Goal: Information Seeking & Learning: Learn about a topic

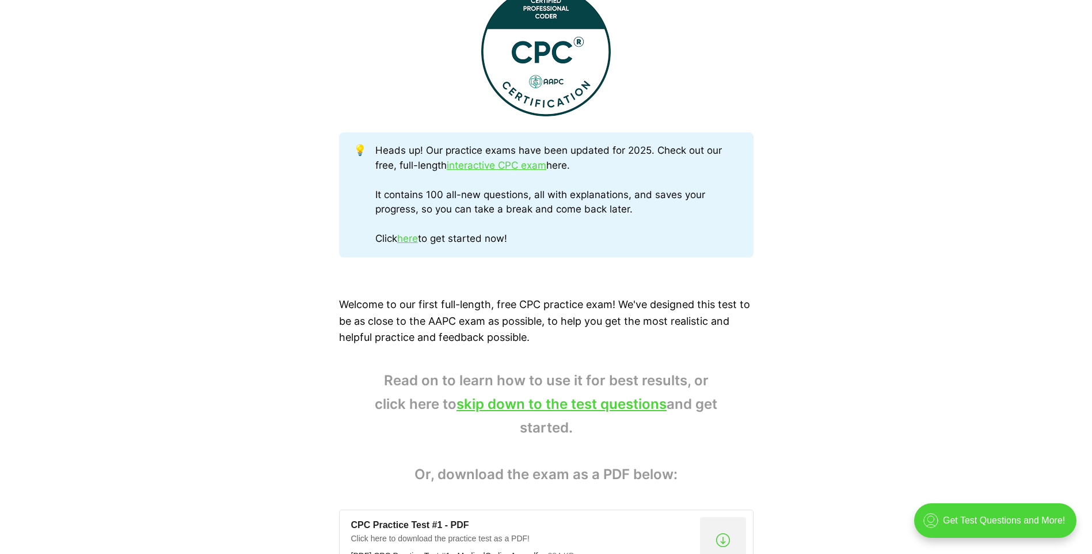
scroll to position [403, 0]
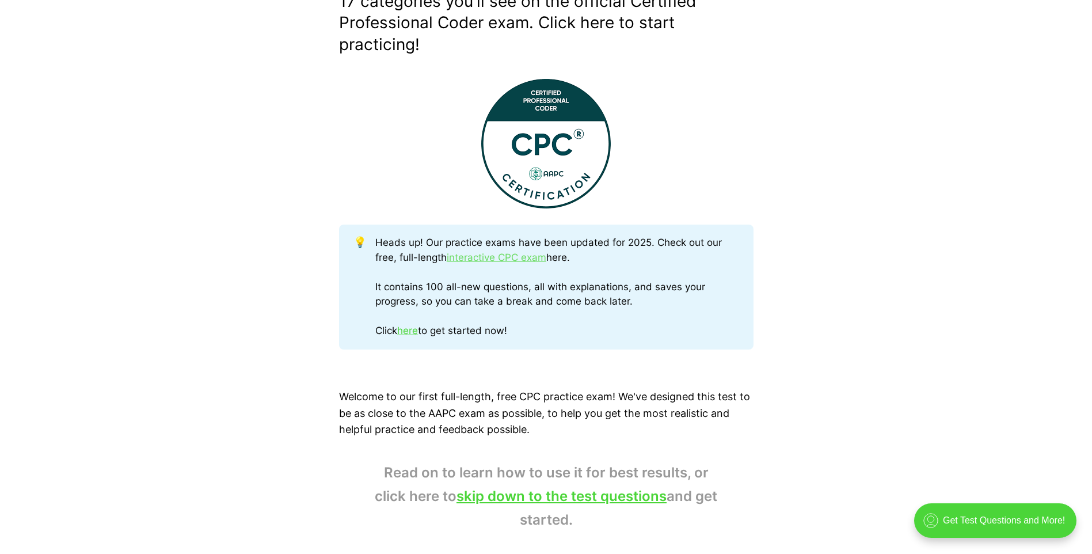
click at [512, 256] on link "interactive CPC exam" at bounding box center [497, 258] width 100 height 12
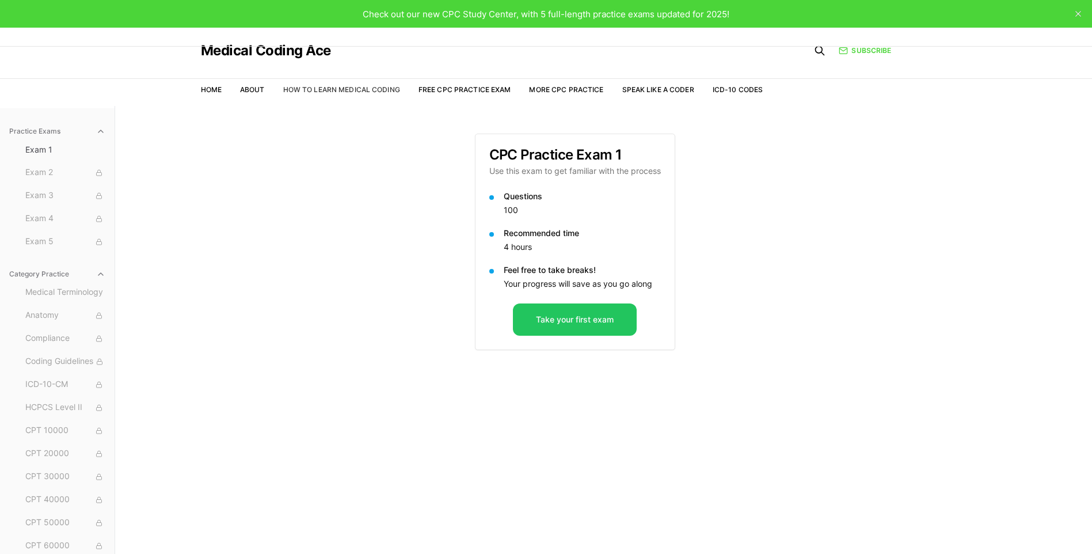
click at [322, 88] on link "How to Learn Medical Coding" at bounding box center [341, 89] width 117 height 9
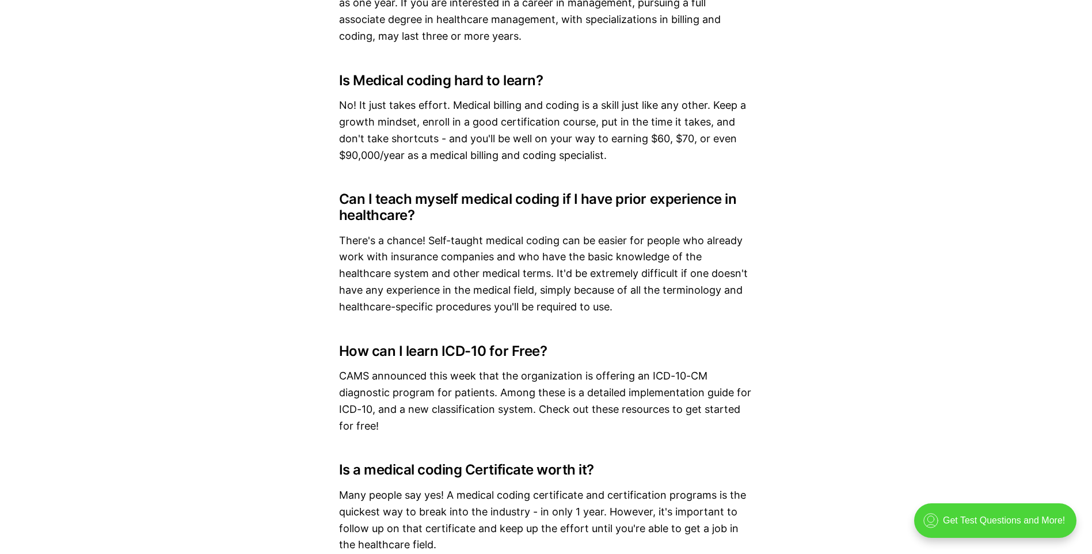
scroll to position [7022, 0]
